Goal: Transaction & Acquisition: Purchase product/service

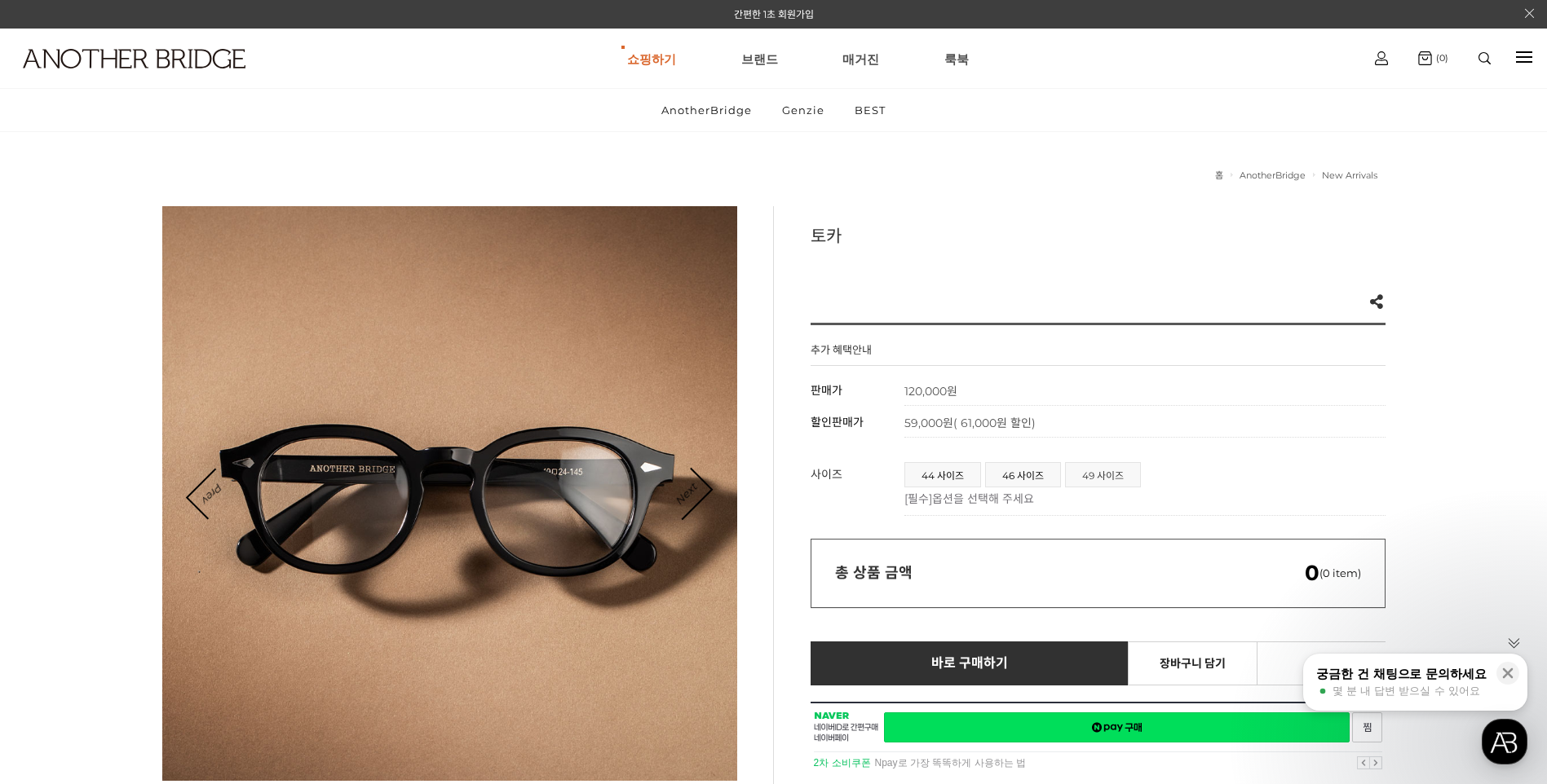
click at [1111, 476] on span "49 사이즈" at bounding box center [1102, 475] width 74 height 24
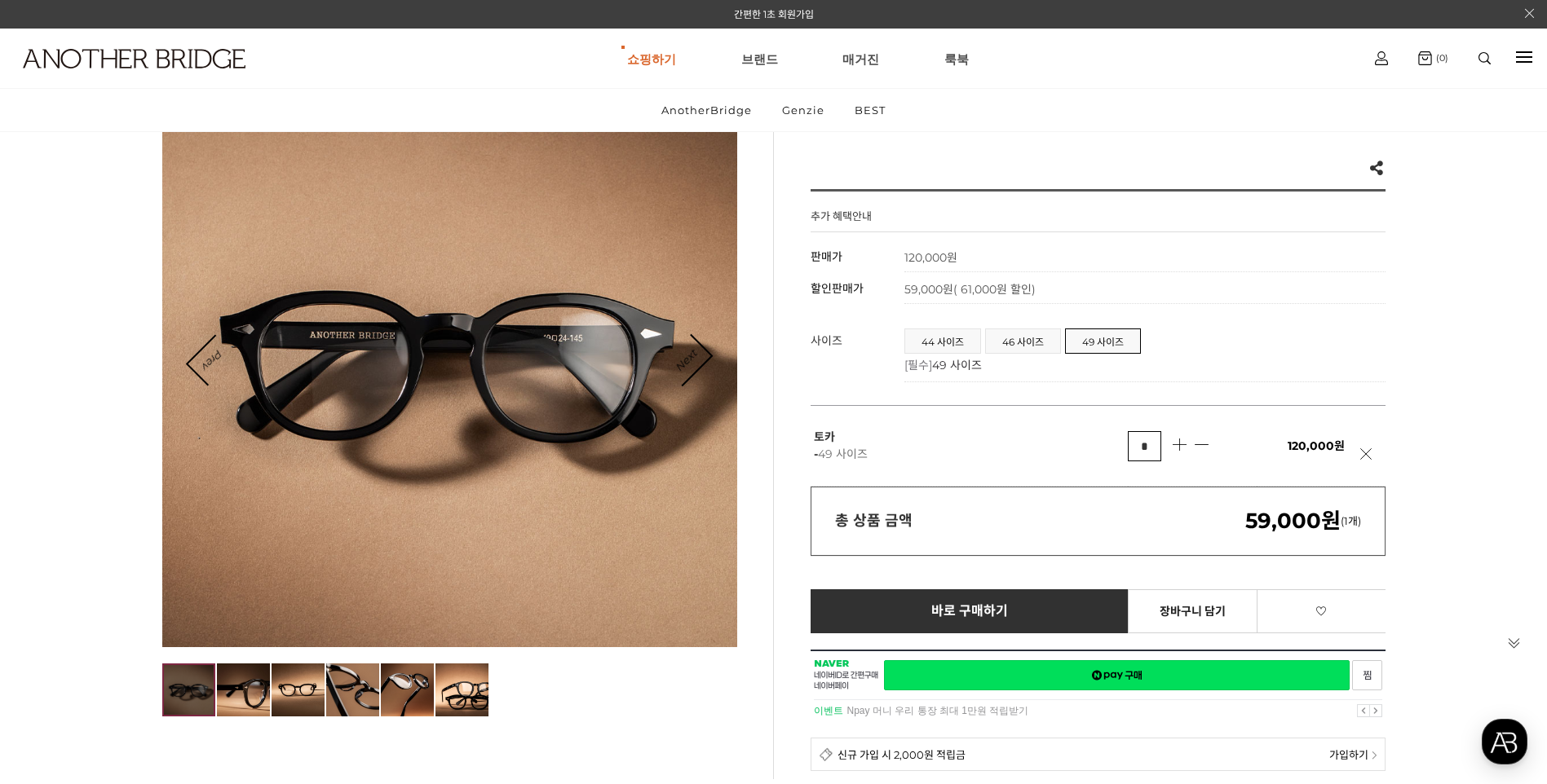
scroll to position [163, 0]
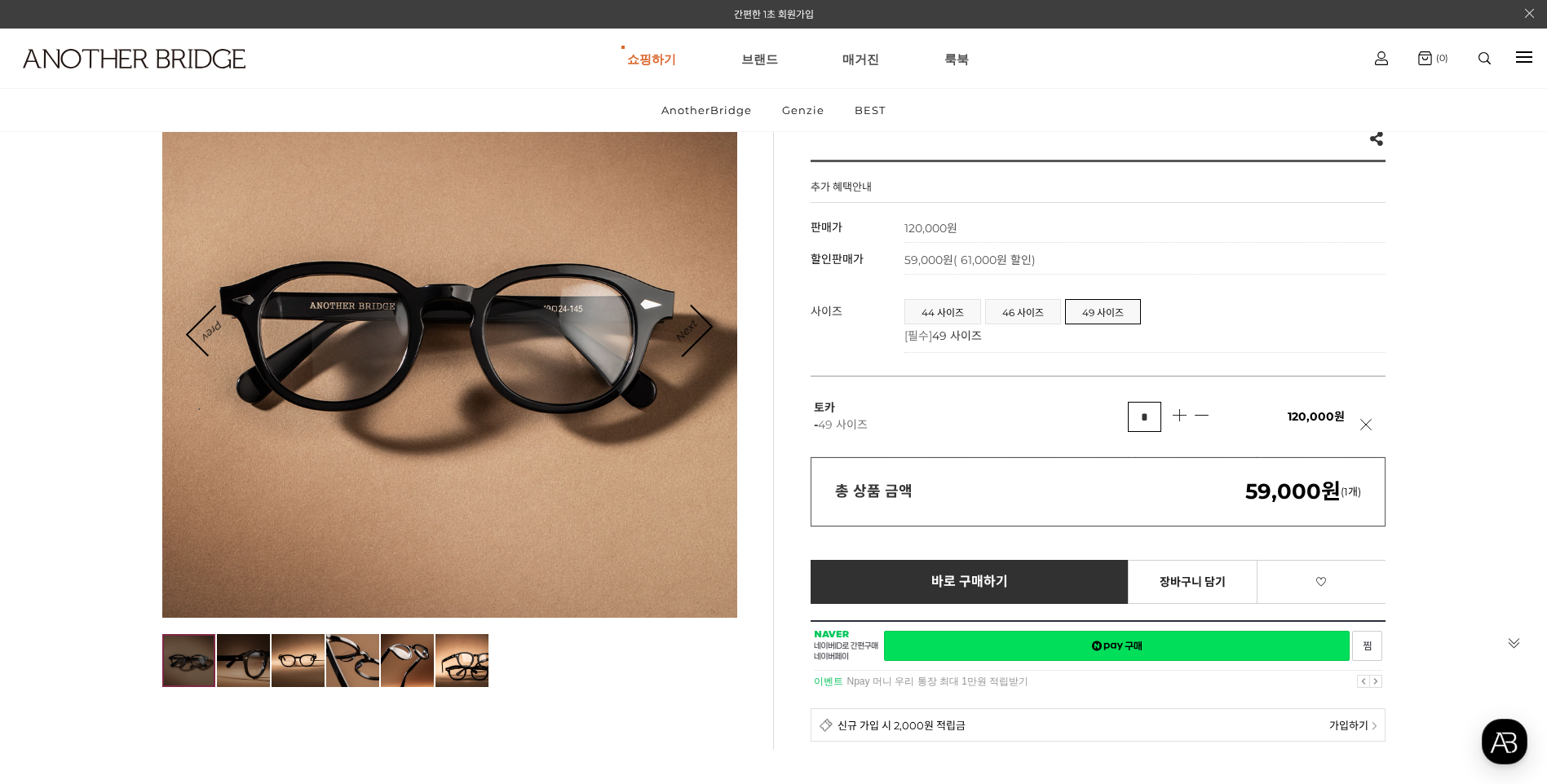
click at [242, 660] on img at bounding box center [243, 660] width 53 height 53
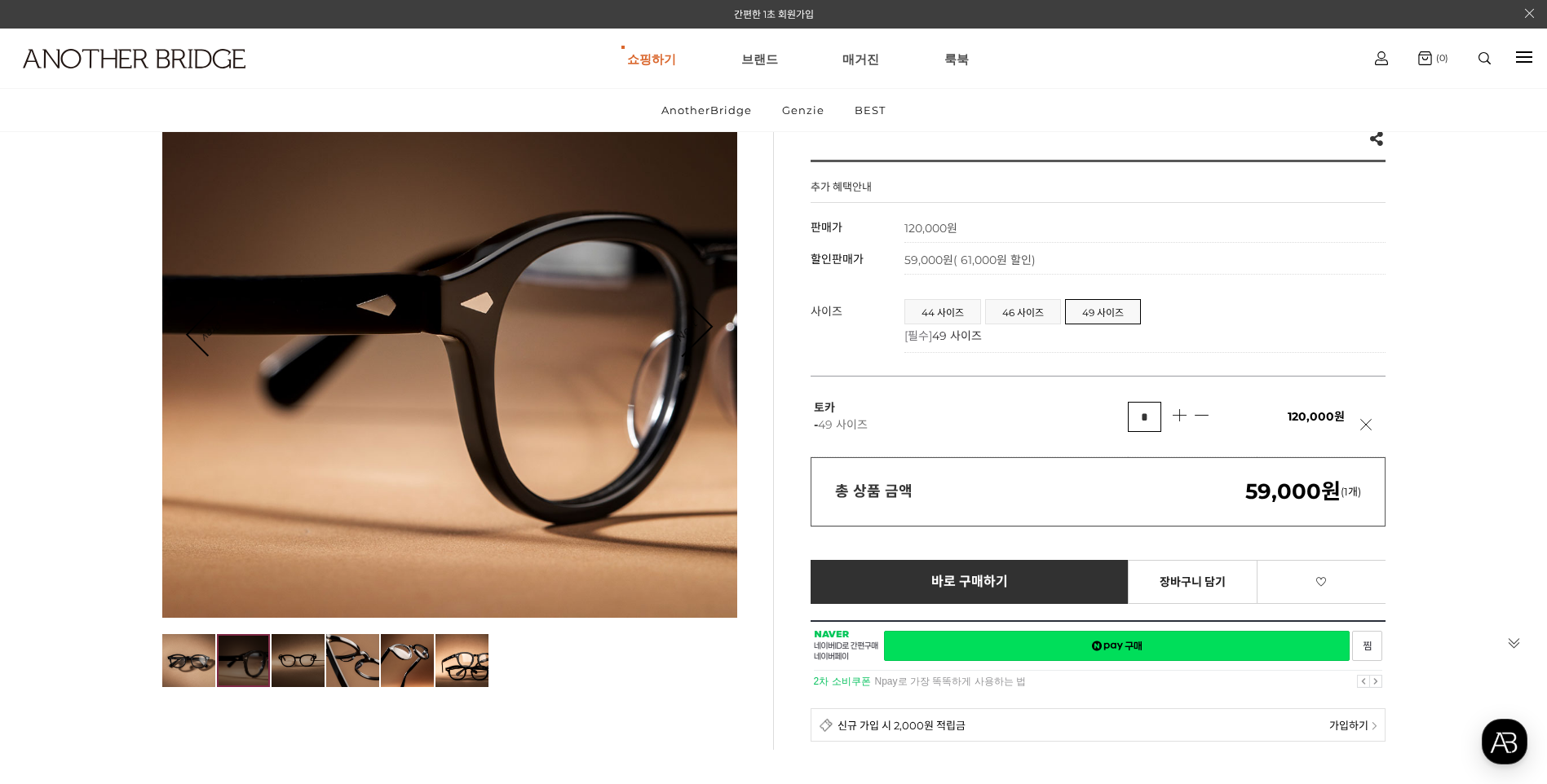
click at [316, 661] on img at bounding box center [297, 660] width 53 height 53
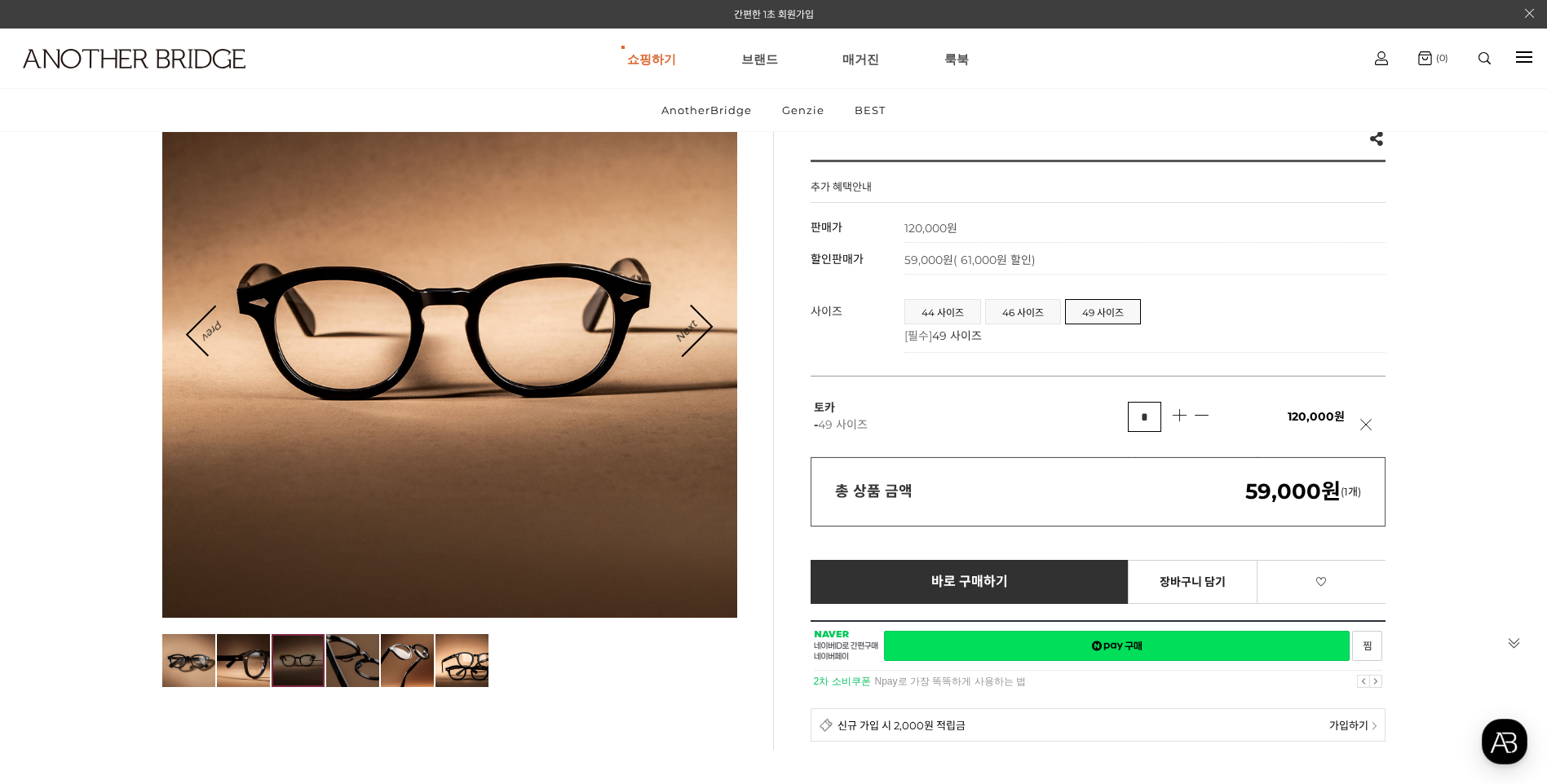
click at [354, 657] on img at bounding box center [352, 660] width 53 height 53
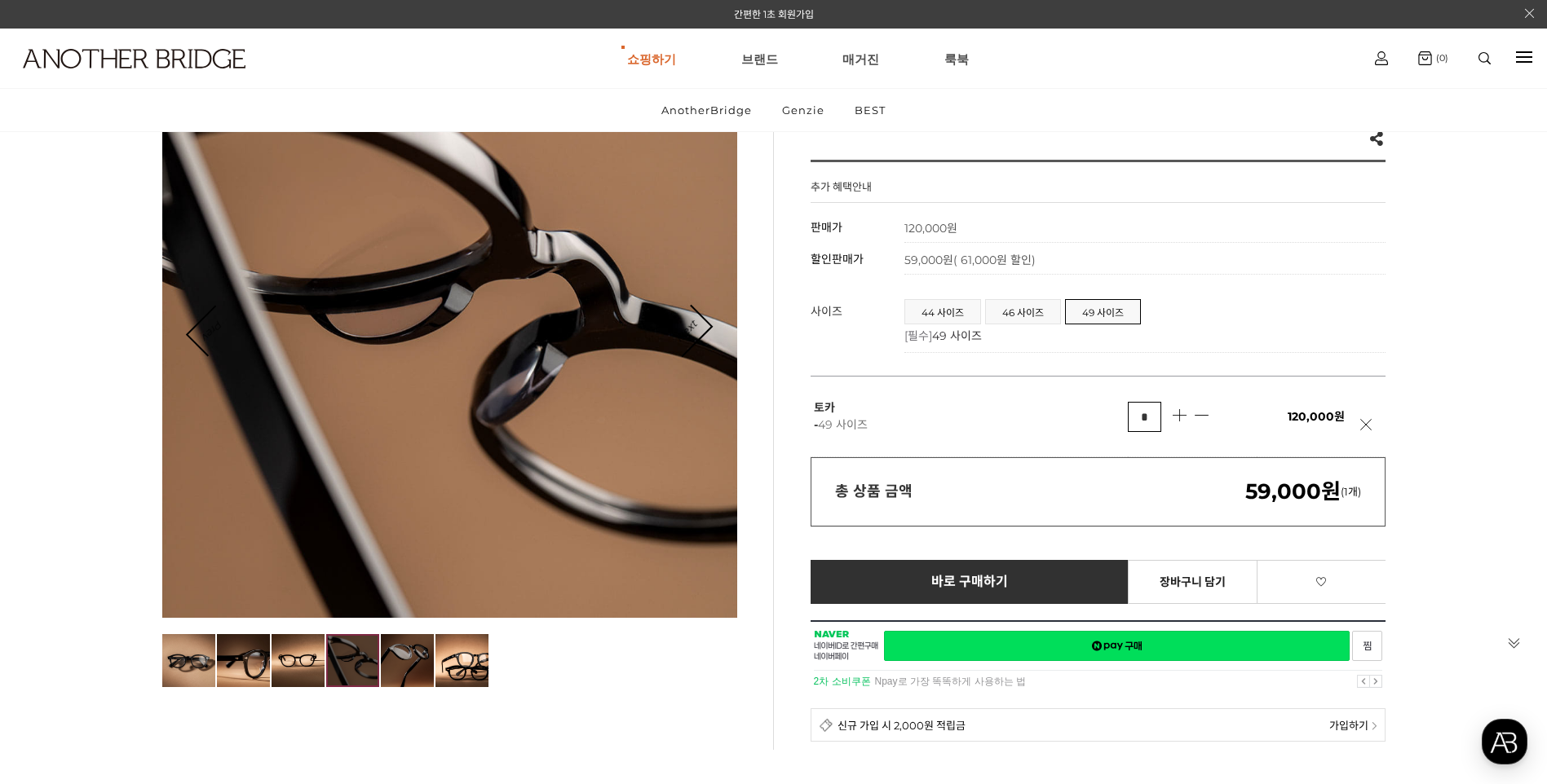
click at [393, 666] on img at bounding box center [407, 660] width 53 height 53
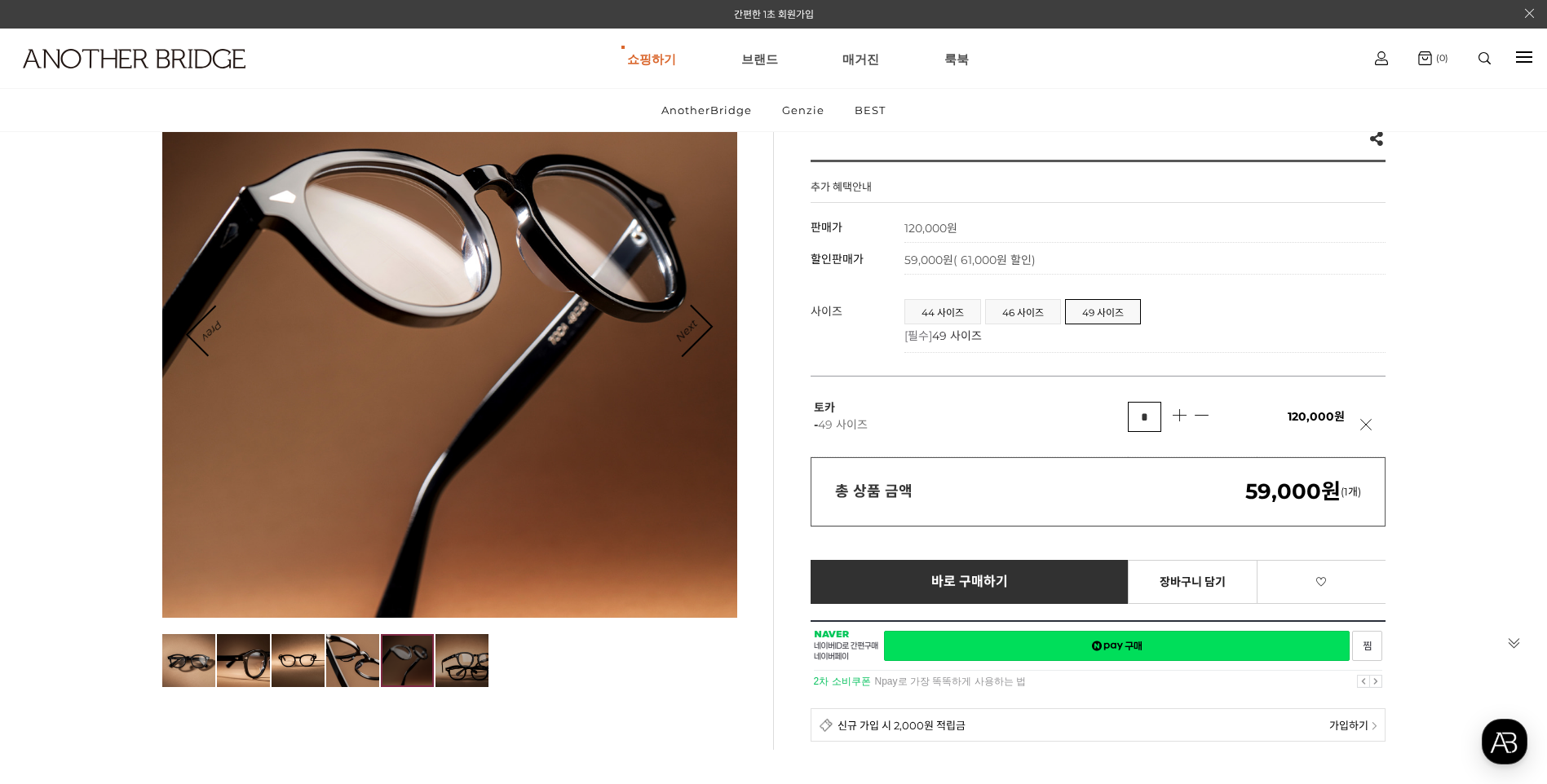
click at [467, 664] on img at bounding box center [461, 660] width 53 height 53
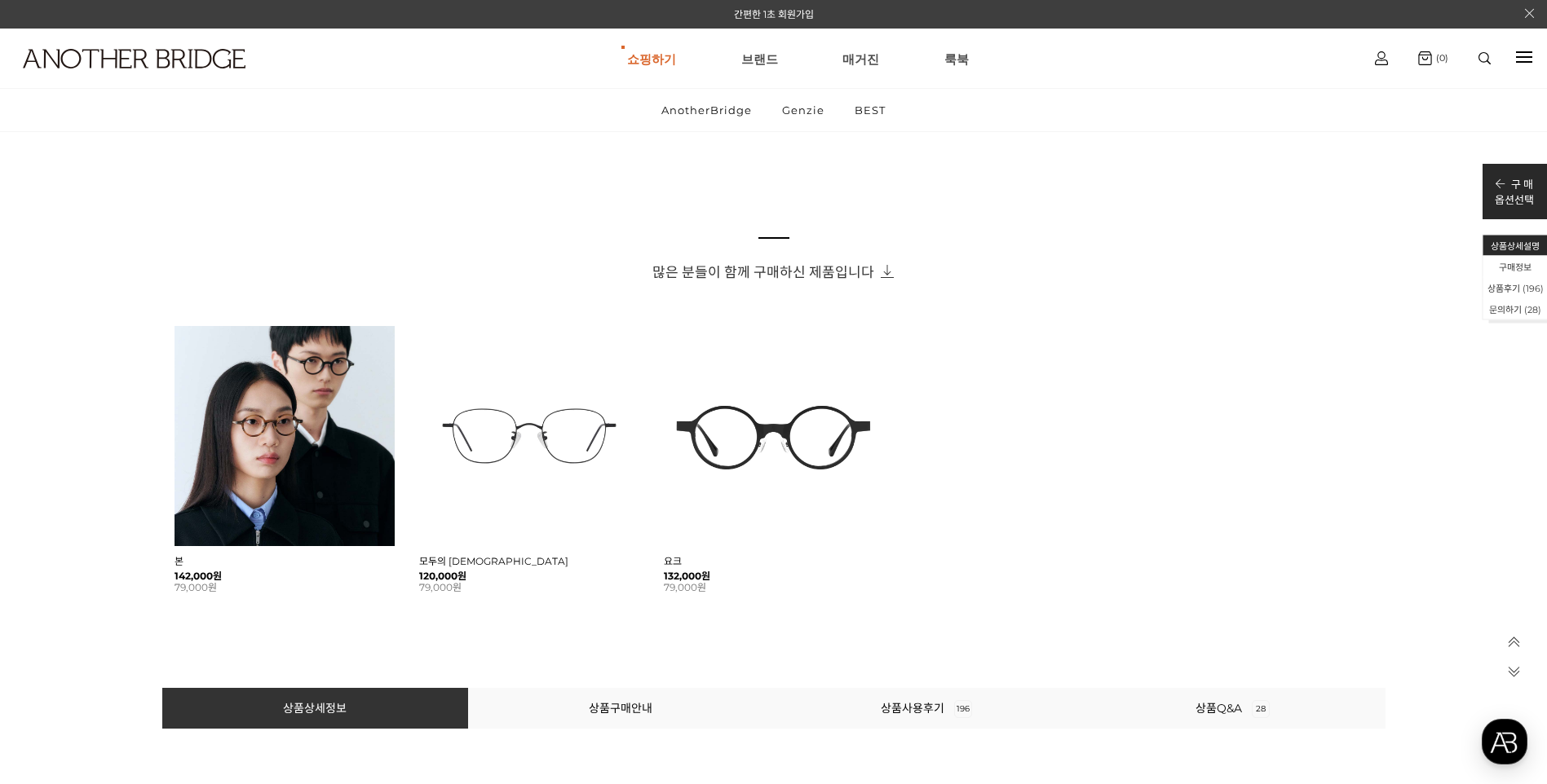
scroll to position [1304, 0]
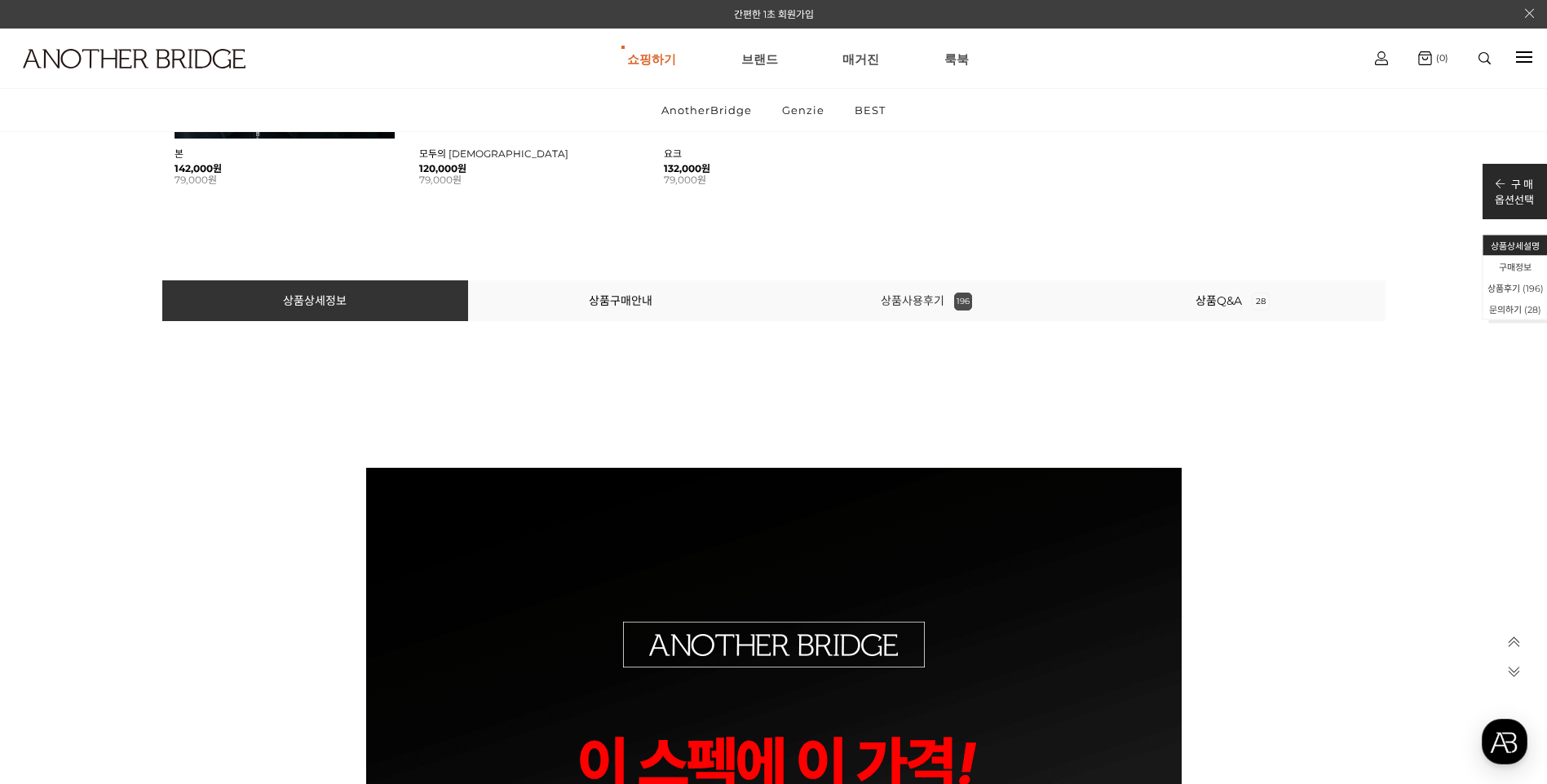
click at [917, 304] on link "상품사용후기 196" at bounding box center [926, 301] width 91 height 15
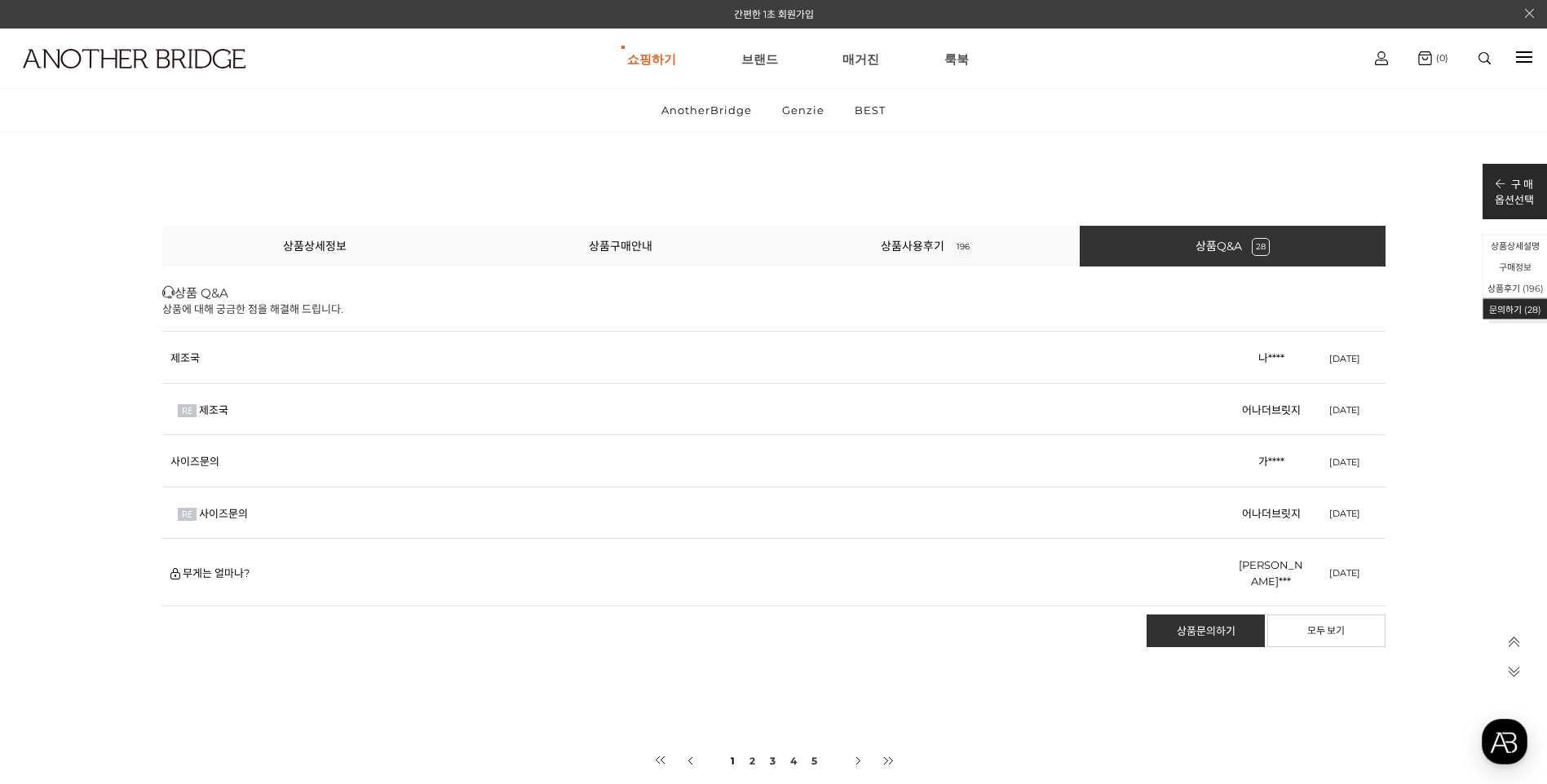
scroll to position [77144, 0]
click at [178, 361] on link "제조국" at bounding box center [185, 357] width 30 height 13
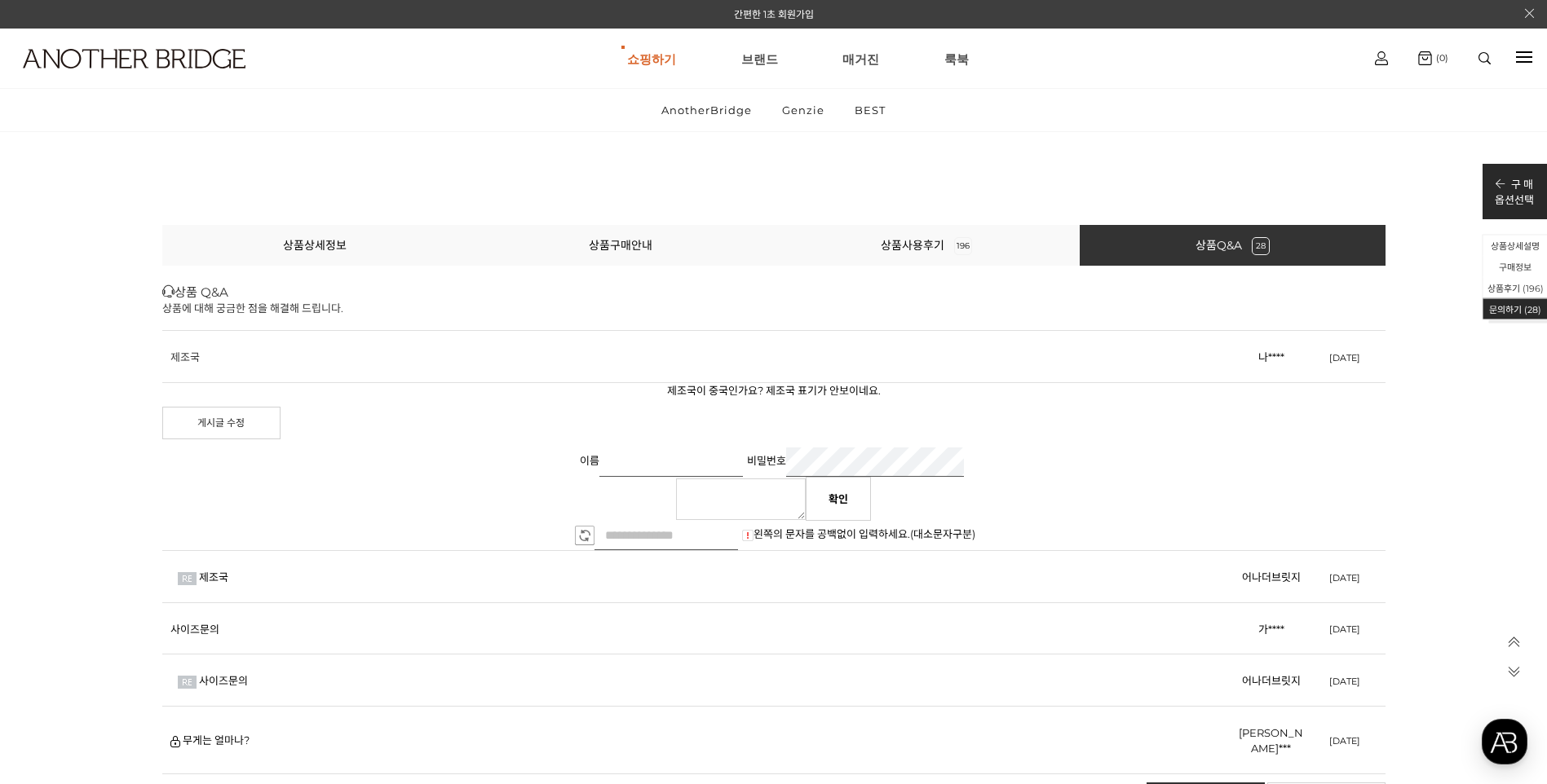
click at [178, 361] on link "제조국" at bounding box center [185, 357] width 30 height 13
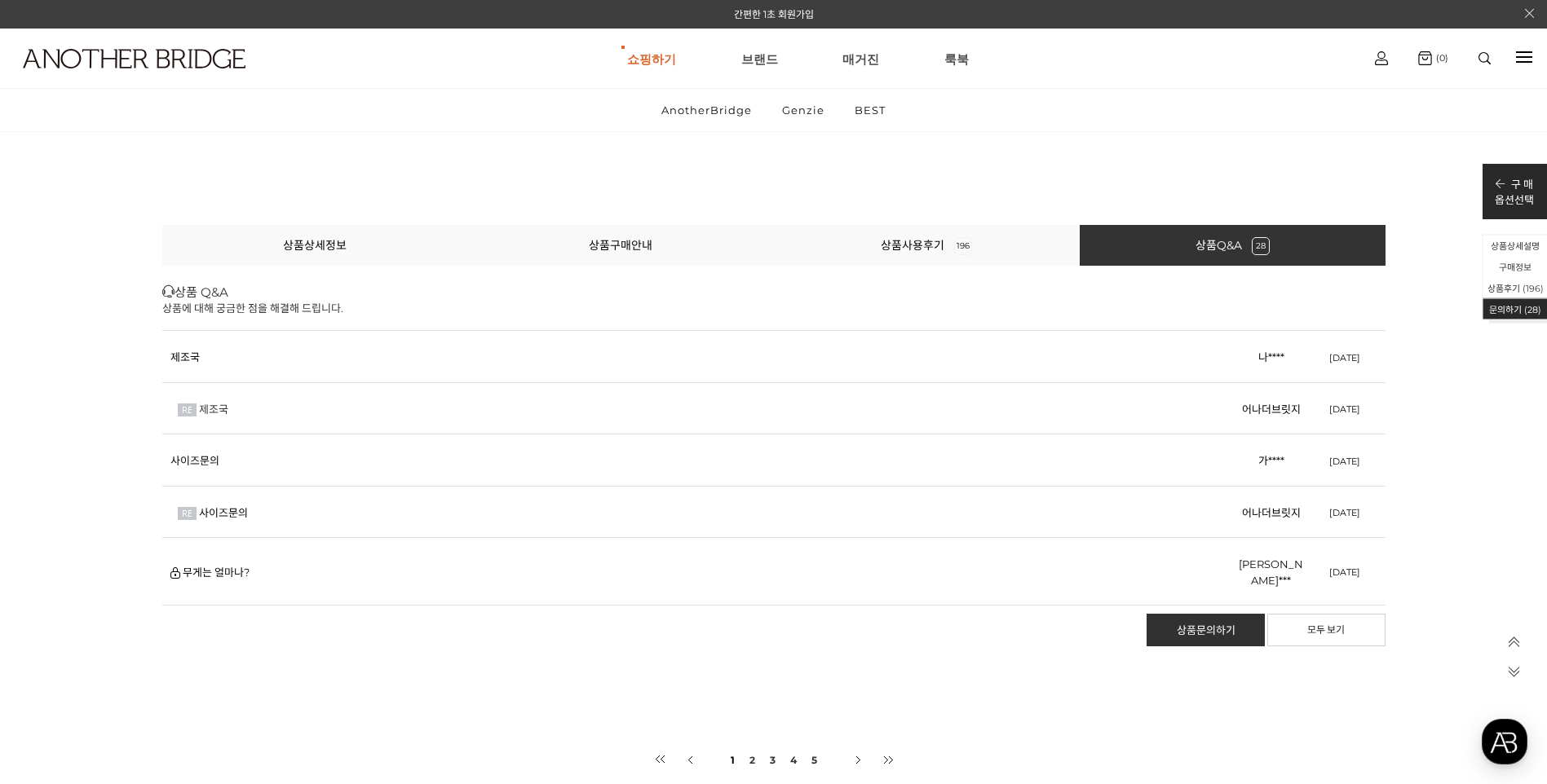
click at [220, 410] on link "제조국" at bounding box center [214, 410] width 30 height 13
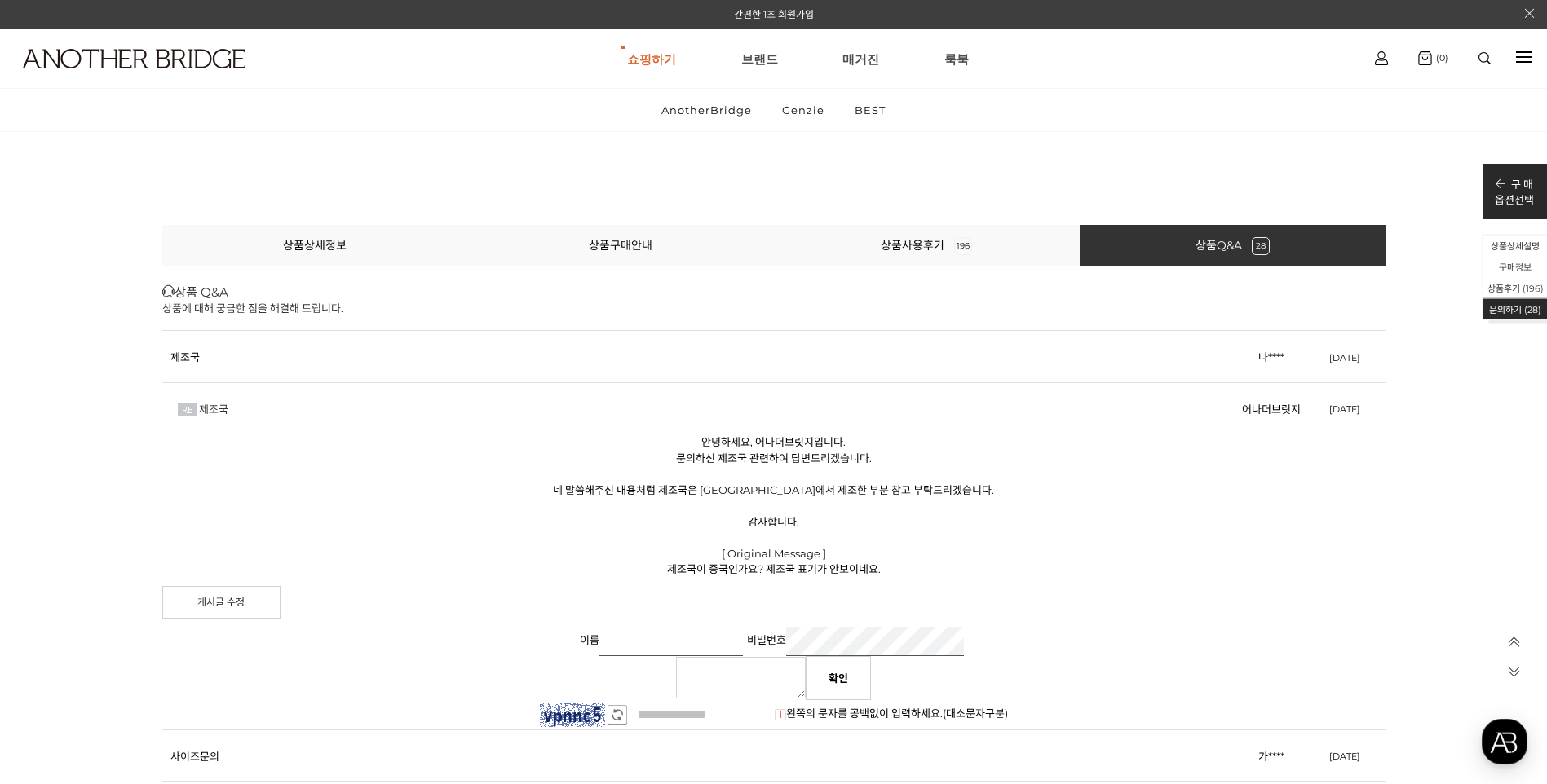
click at [220, 410] on link "제조국" at bounding box center [214, 410] width 30 height 13
